Goal: Transaction & Acquisition: Purchase product/service

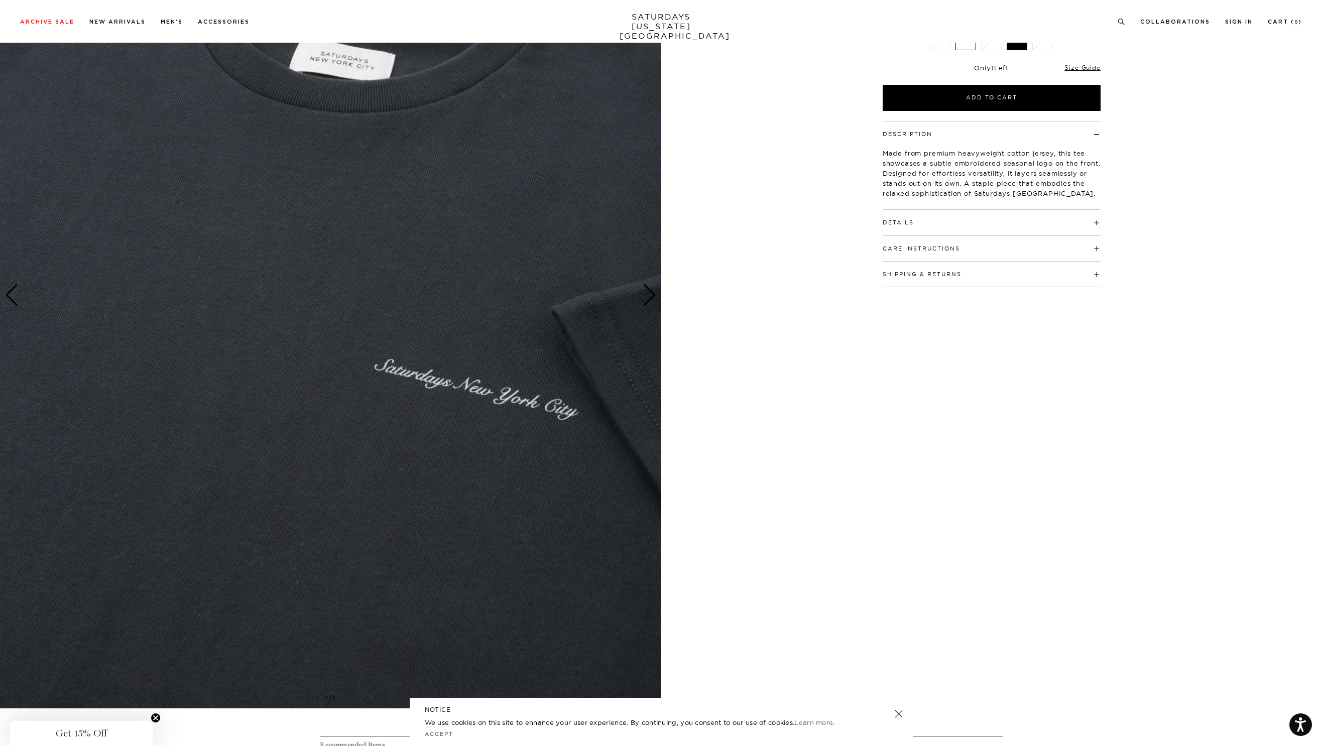
scroll to position [224, 0]
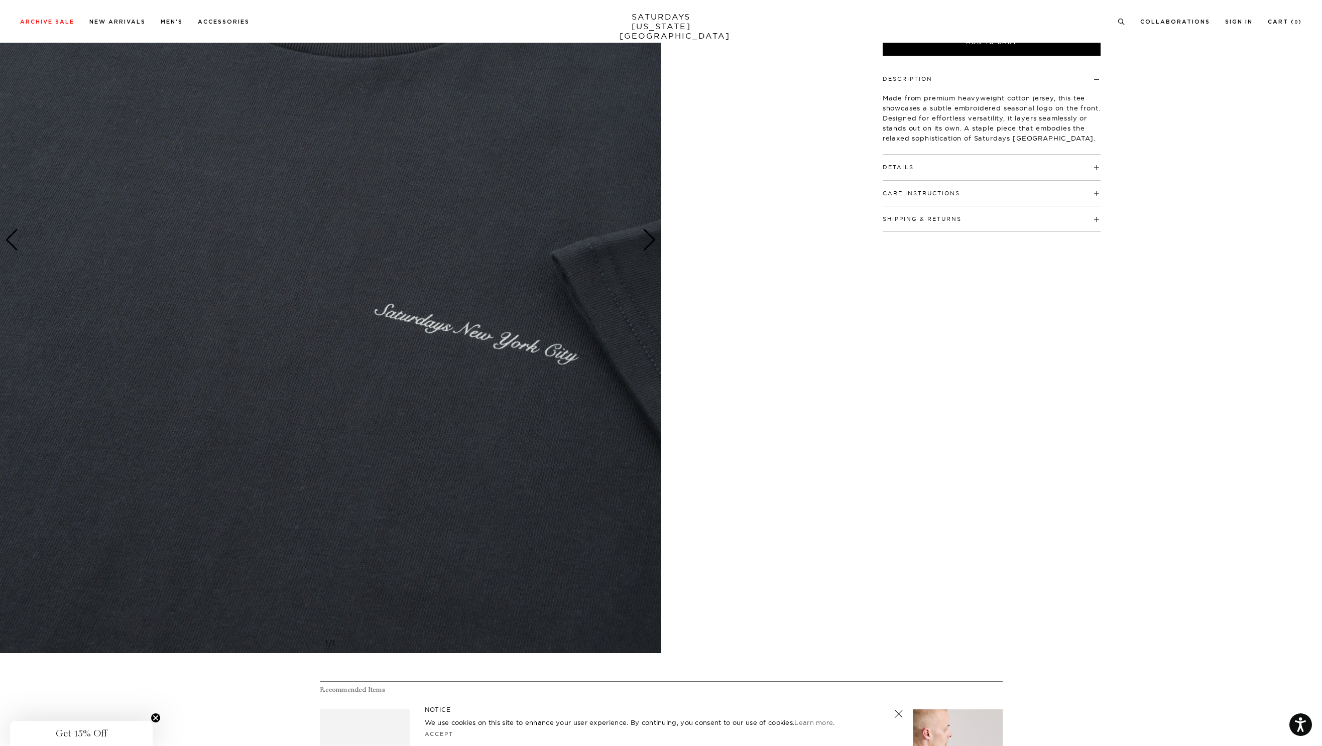
click at [548, 359] on img at bounding box center [330, 240] width 661 height 827
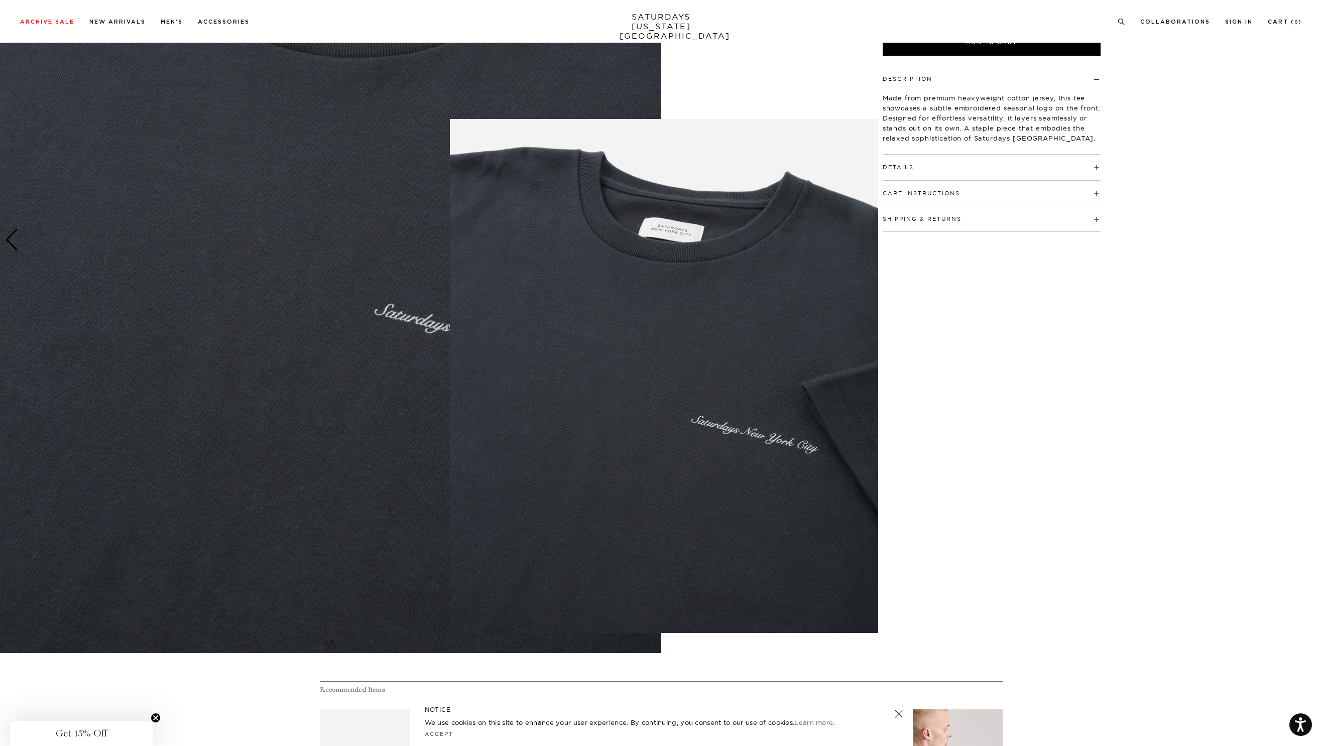
click at [1027, 363] on figure at bounding box center [661, 373] width 1322 height 746
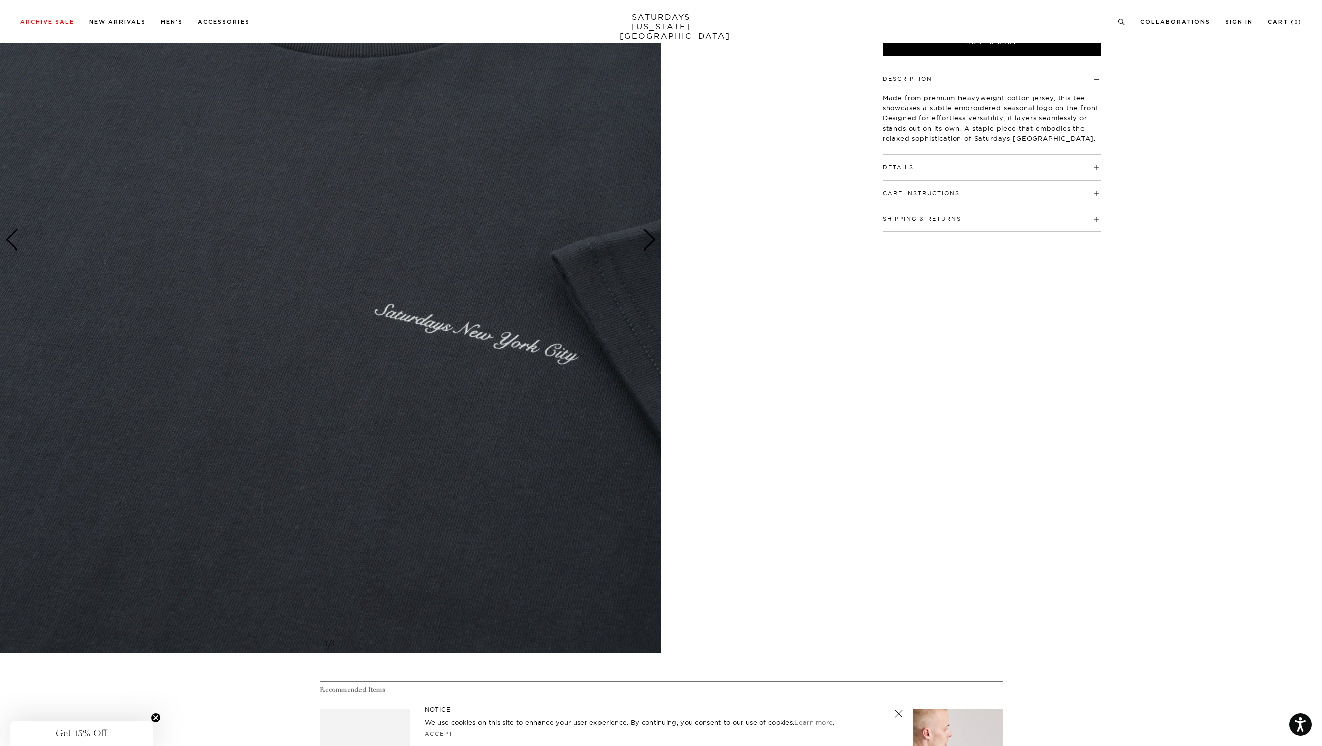
scroll to position [14, 0]
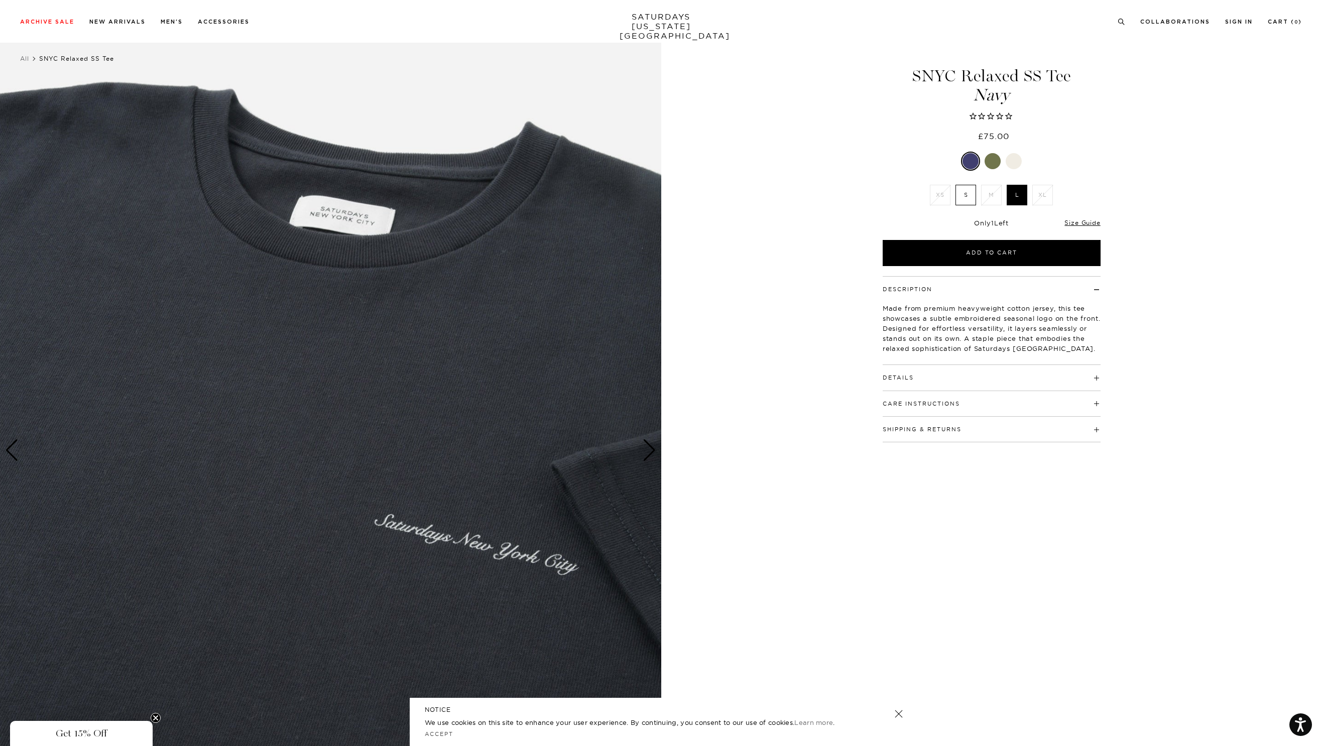
click at [985, 162] on div at bounding box center [993, 161] width 16 height 16
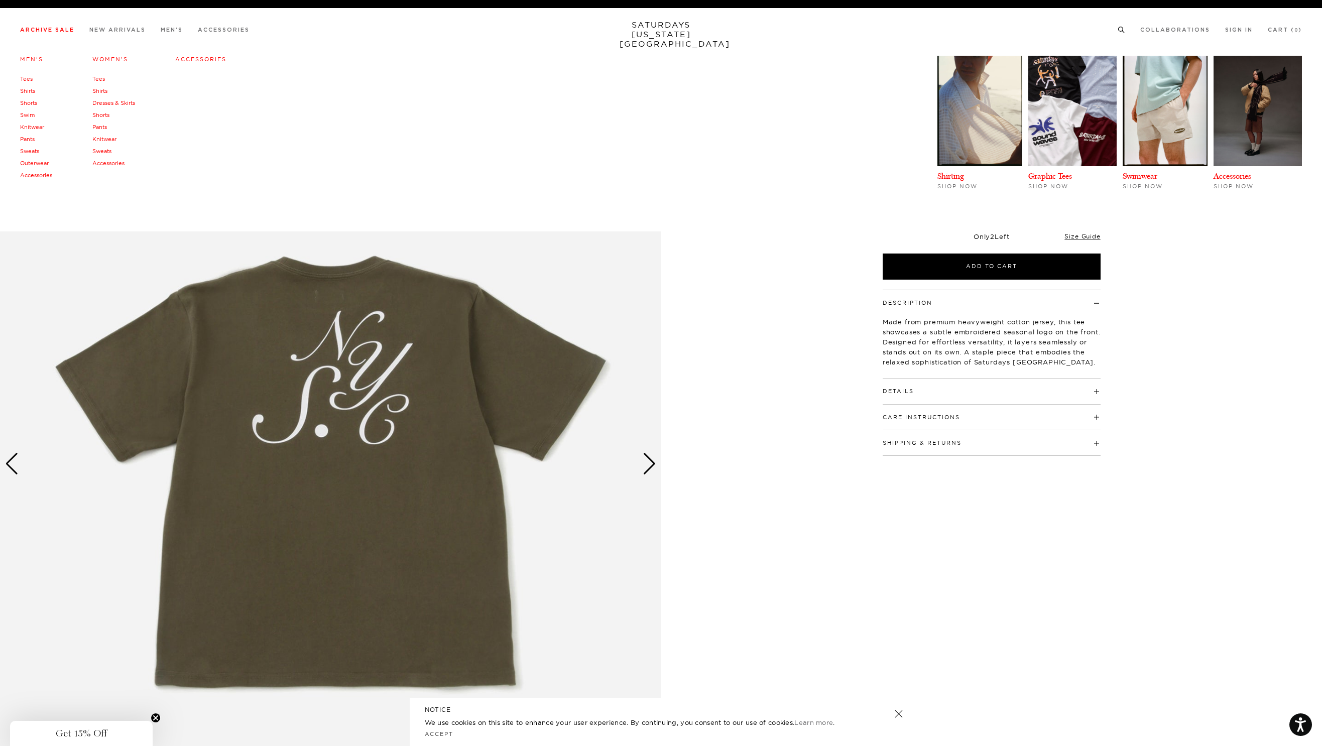
click at [66, 29] on link "Archive Sale" at bounding box center [47, 30] width 54 height 6
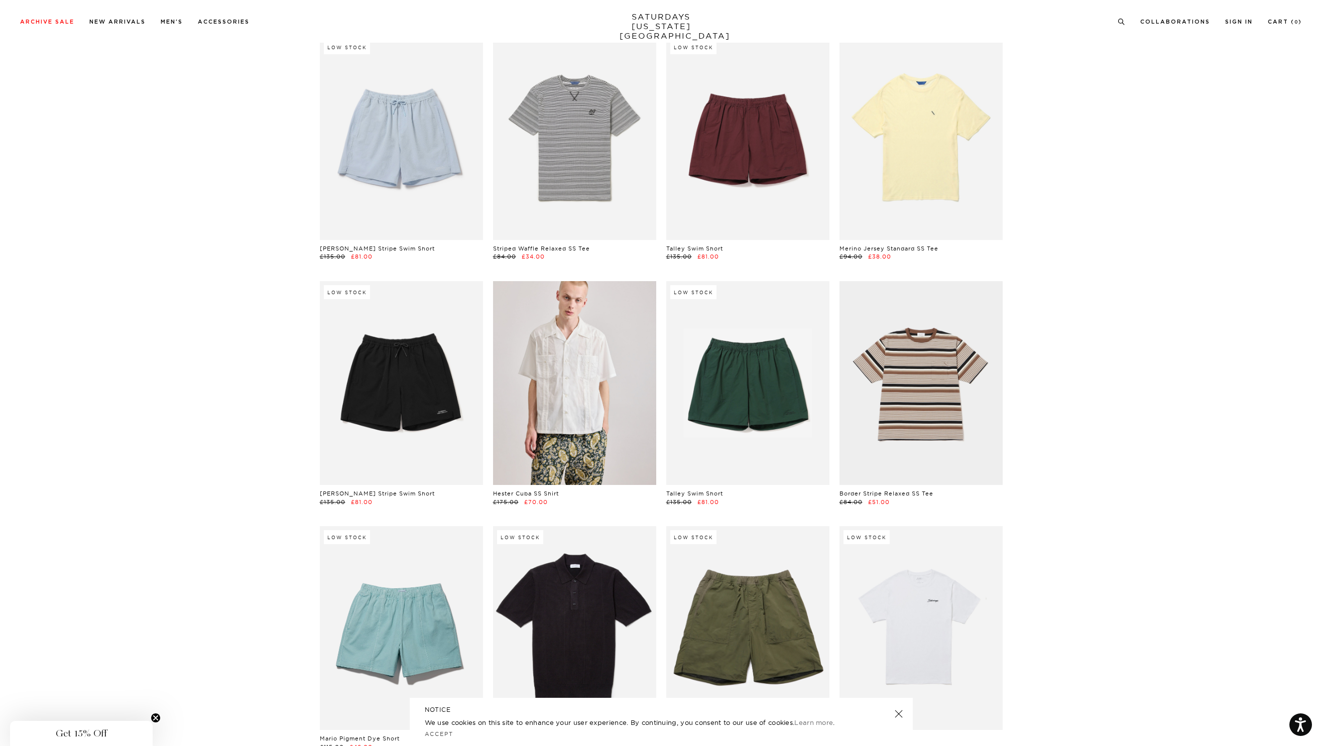
scroll to position [1618, 0]
